Goal: Information Seeking & Learning: Learn about a topic

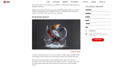
scroll to position [1884, 0]
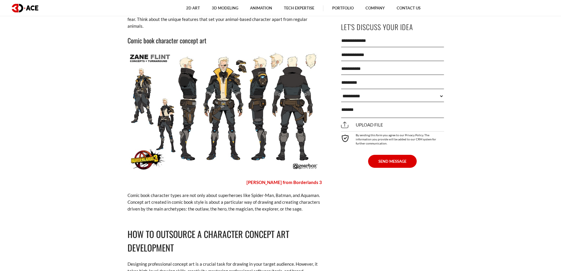
click at [251, 82] on img at bounding box center [224, 113] width 194 height 122
drag, startPoint x: 162, startPoint y: 104, endPoint x: 283, endPoint y: 118, distance: 122.4
click at [283, 118] on img at bounding box center [224, 113] width 194 height 122
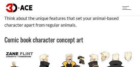
click at [24, 6] on img at bounding box center [19, 8] width 26 height 9
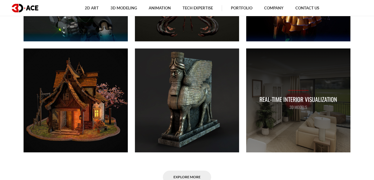
scroll to position [357, 0]
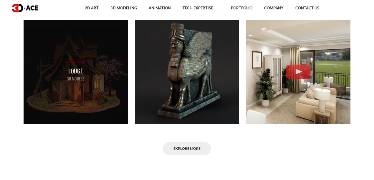
click at [82, 67] on div "Lodge 3D MODELS" at bounding box center [76, 72] width 104 height 104
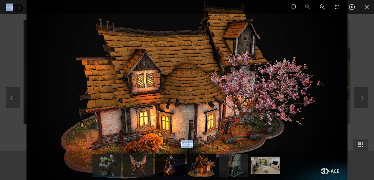
drag, startPoint x: 219, startPoint y: 139, endPoint x: 264, endPoint y: 111, distance: 53.1
click at [140, 67] on div "4 / 6 Lodge" at bounding box center [187, 90] width 374 height 180
click at [140, 67] on img at bounding box center [169, 166] width 29 height 24
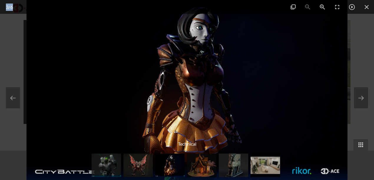
click at [108, 67] on img at bounding box center [106, 166] width 29 height 24
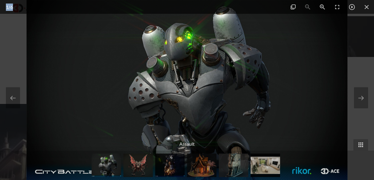
scroll to position [933, 0]
